Goal: Transaction & Acquisition: Purchase product/service

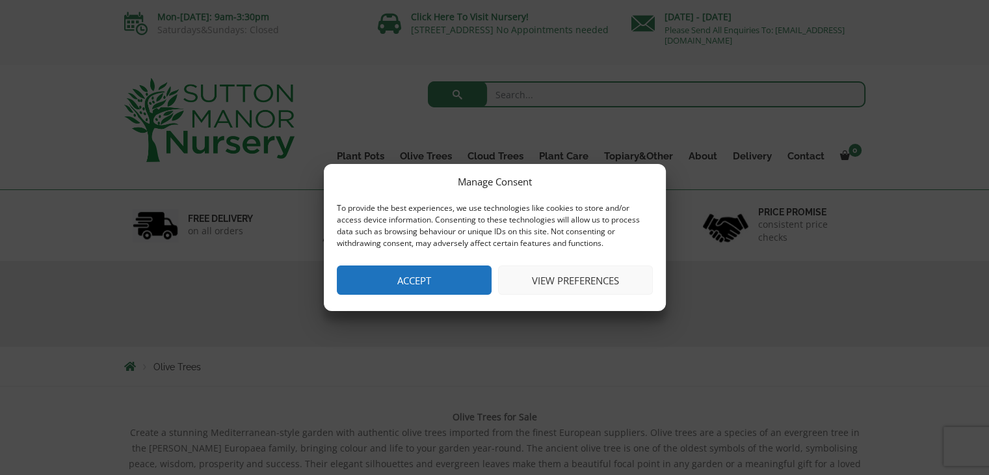
click at [414, 282] on button "Accept" at bounding box center [414, 279] width 155 height 29
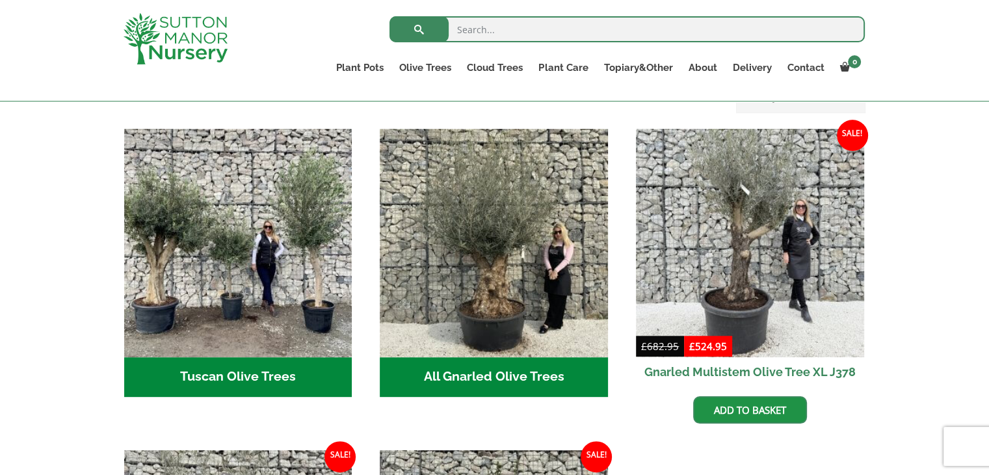
scroll to position [455, 0]
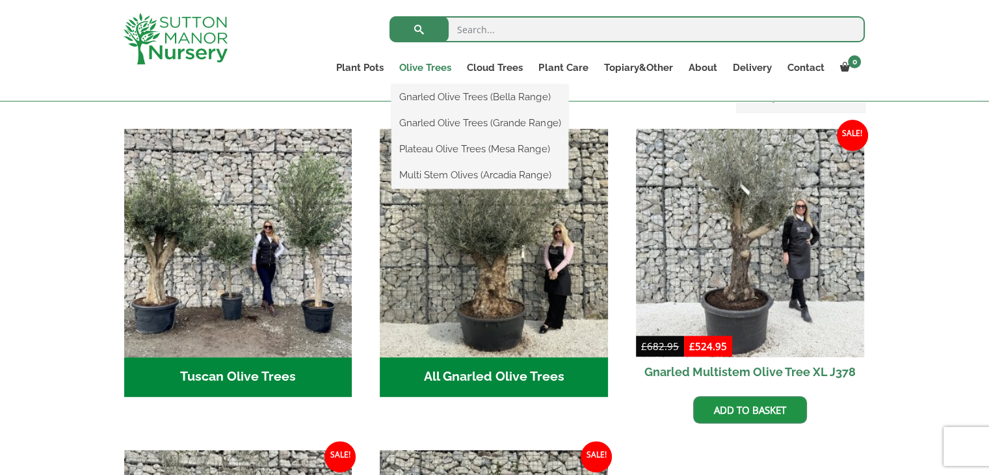
click at [419, 68] on link "Olive Trees" at bounding box center [426, 68] width 68 height 18
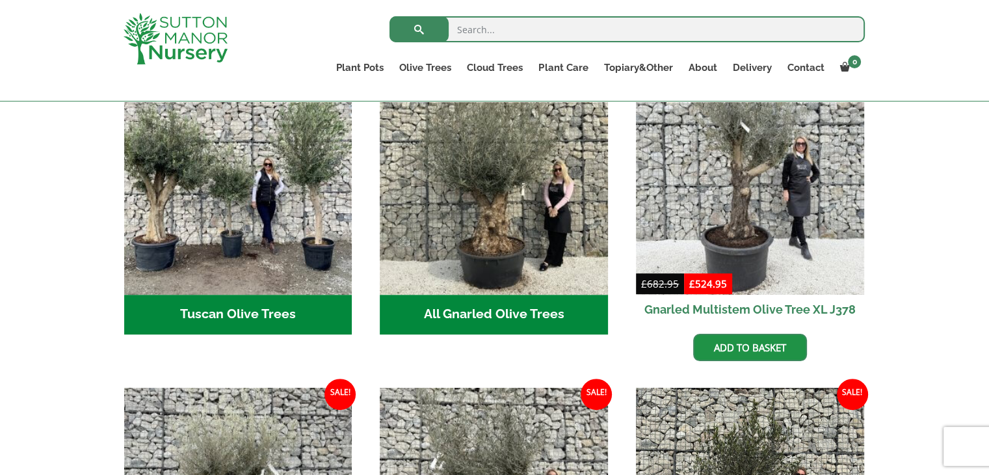
scroll to position [520, 0]
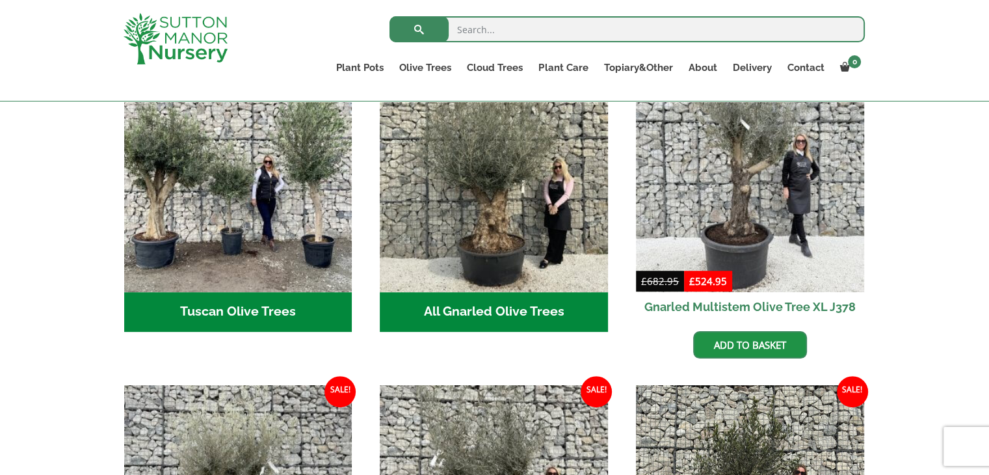
click at [226, 295] on h2 "Tuscan Olive Trees (5)" at bounding box center [238, 312] width 228 height 40
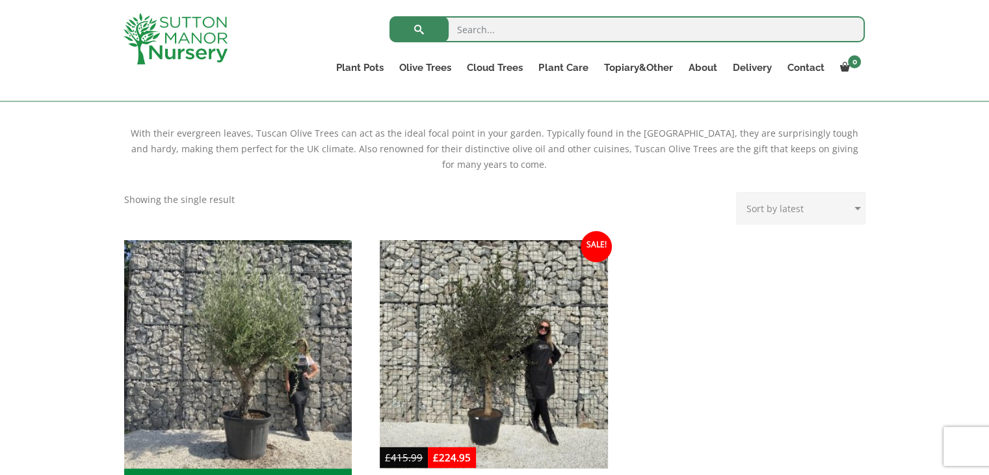
scroll to position [455, 0]
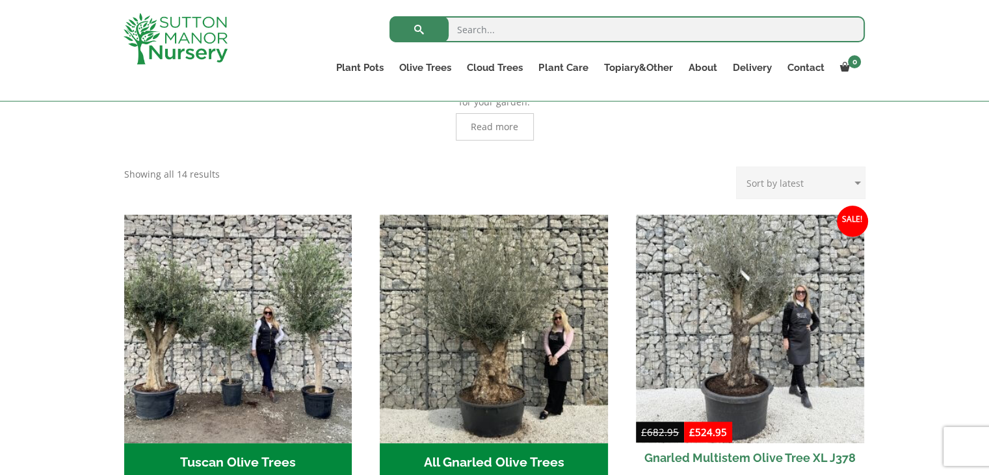
scroll to position [390, 0]
